Goal: Check status

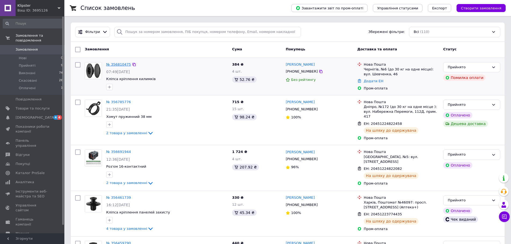
click at [113, 65] on link "№ 356810475" at bounding box center [118, 64] width 25 height 4
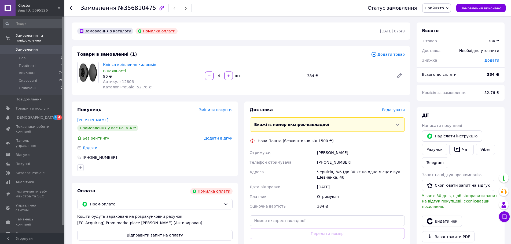
click at [210, 45] on div "Замовлення з каталогу [PERSON_NAME] оплати [DATE] 07:49 Товари в замовленні (1)…" at bounding box center [241, 207] width 344 height 369
click at [121, 80] on span "Артикул: 12806" at bounding box center [118, 82] width 31 height 4
copy span "12806"
click at [34, 47] on span "Замовлення" at bounding box center [27, 49] width 22 height 5
